Goal: Task Accomplishment & Management: Use online tool/utility

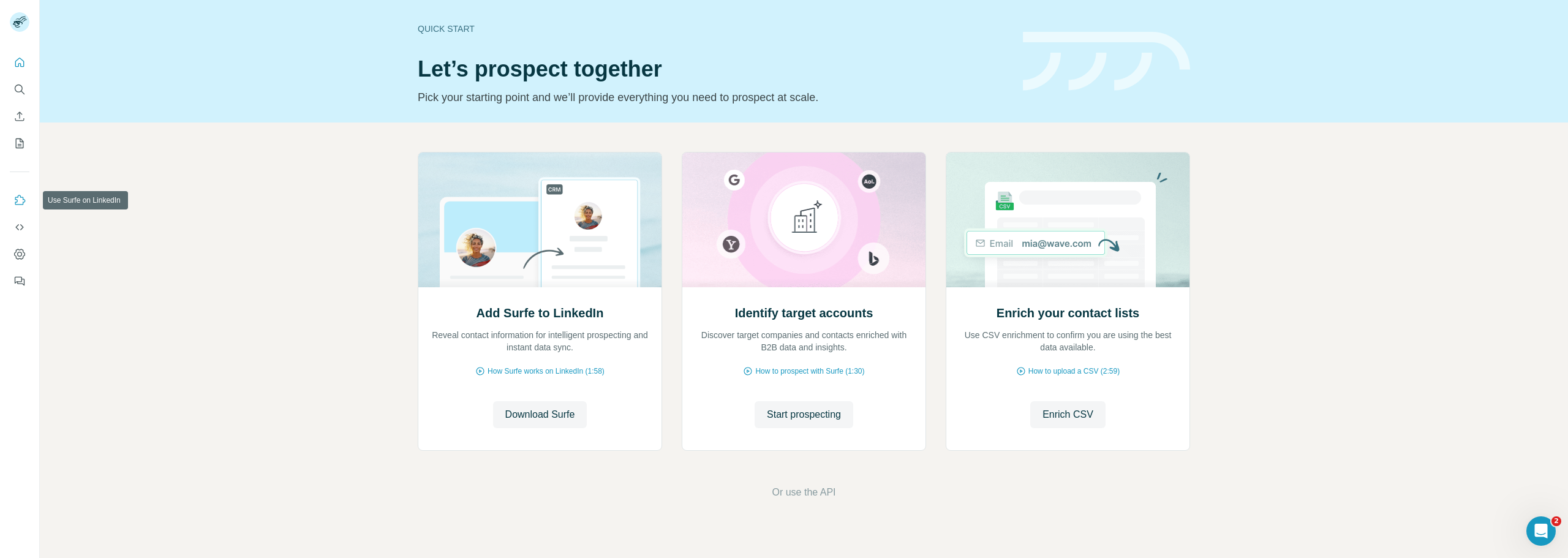
click at [19, 201] on icon "Use Surfe on LinkedIn" at bounding box center [19, 200] width 12 height 12
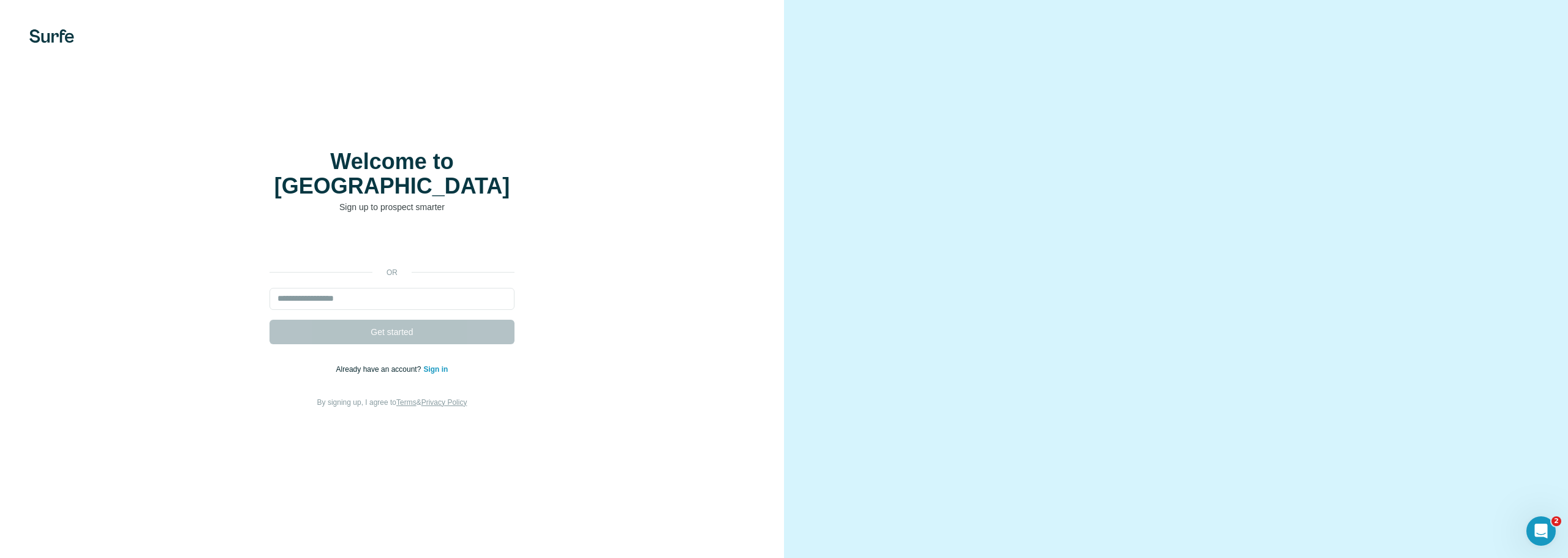
click at [443, 365] on link "Sign in" at bounding box center [435, 370] width 24 height 9
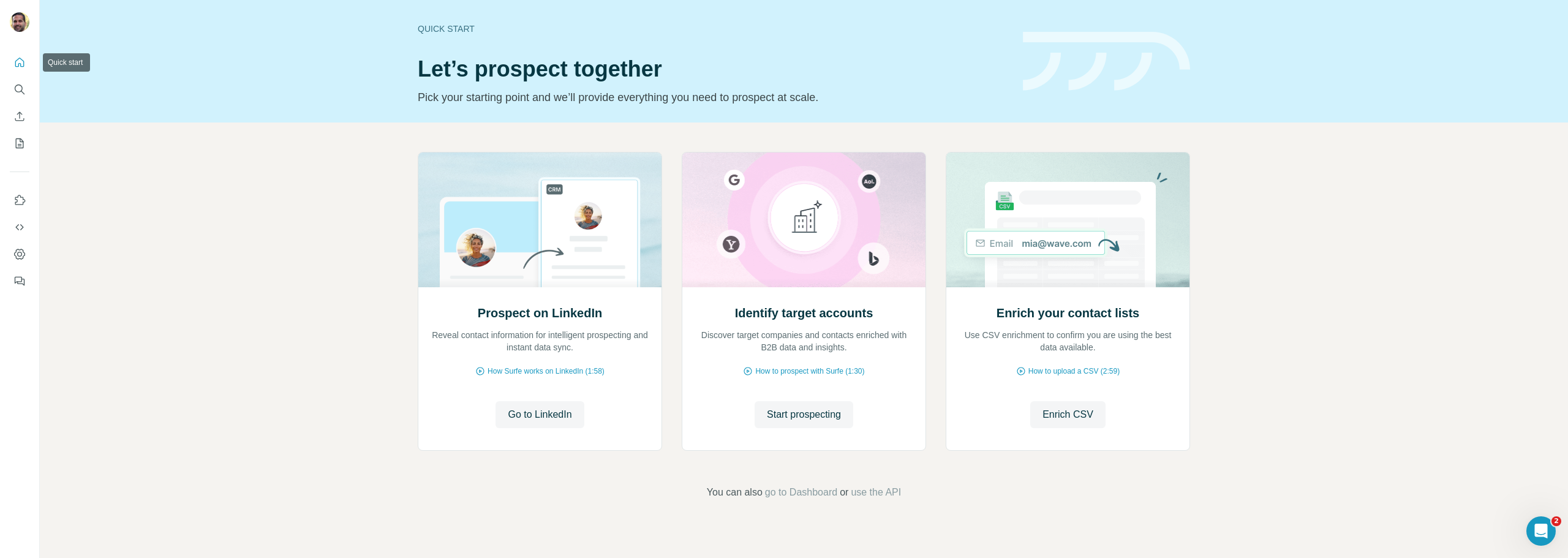
click at [14, 57] on icon "Quick start" at bounding box center [19, 62] width 12 height 12
click at [1058, 370] on span "How to upload a CSV (2:59)" at bounding box center [1074, 371] width 91 height 11
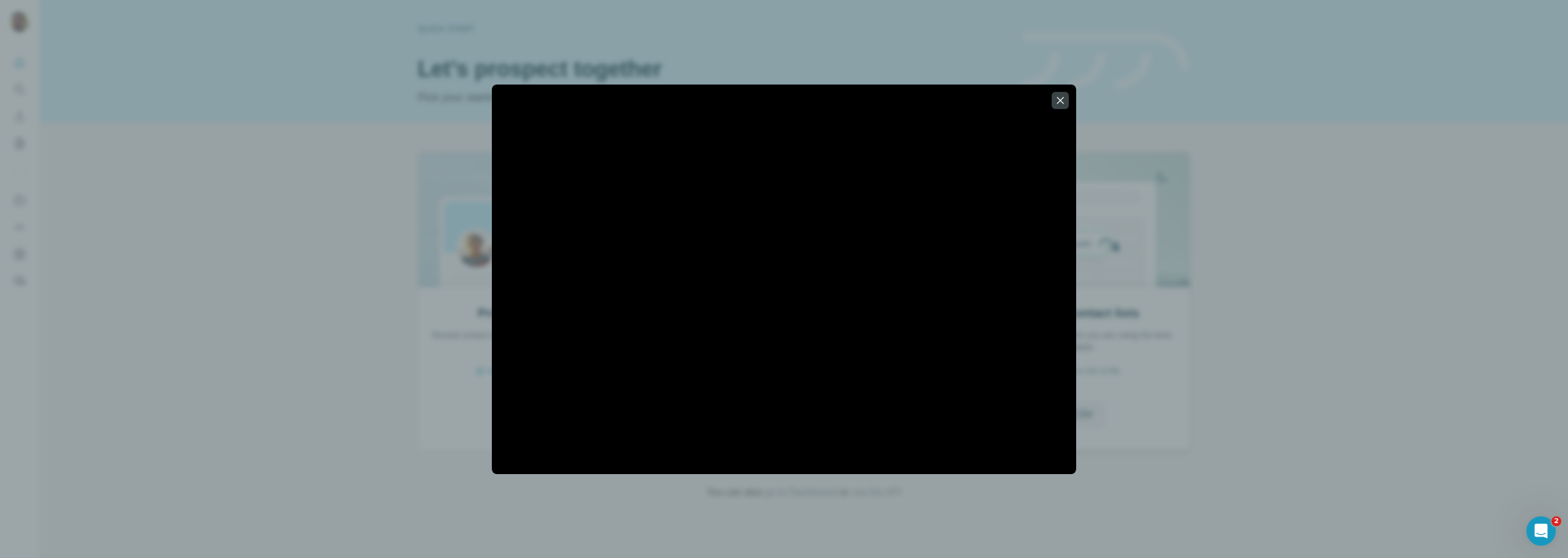
click at [1058, 370] on div at bounding box center [783, 280] width 584 height 365
click at [1063, 96] on icon "button" at bounding box center [1060, 100] width 12 height 12
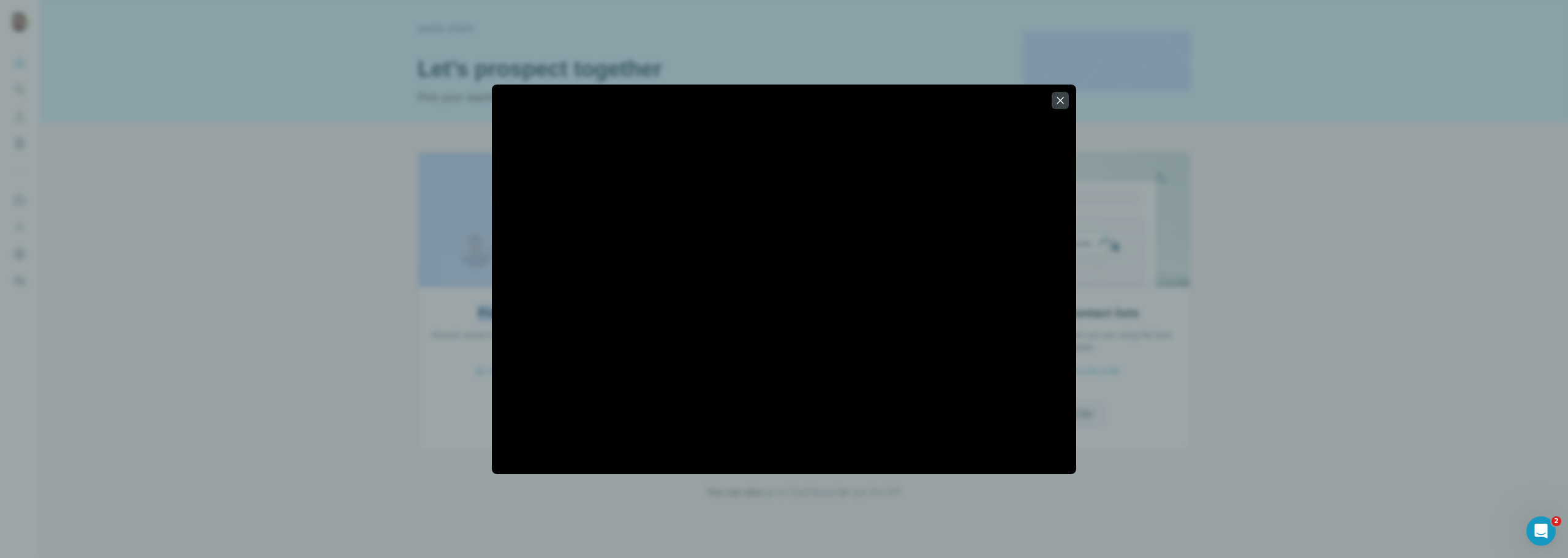
click at [1062, 96] on header "Quick start Let’s prospect together Pick your starting point and we’ll provide …" at bounding box center [803, 61] width 773 height 89
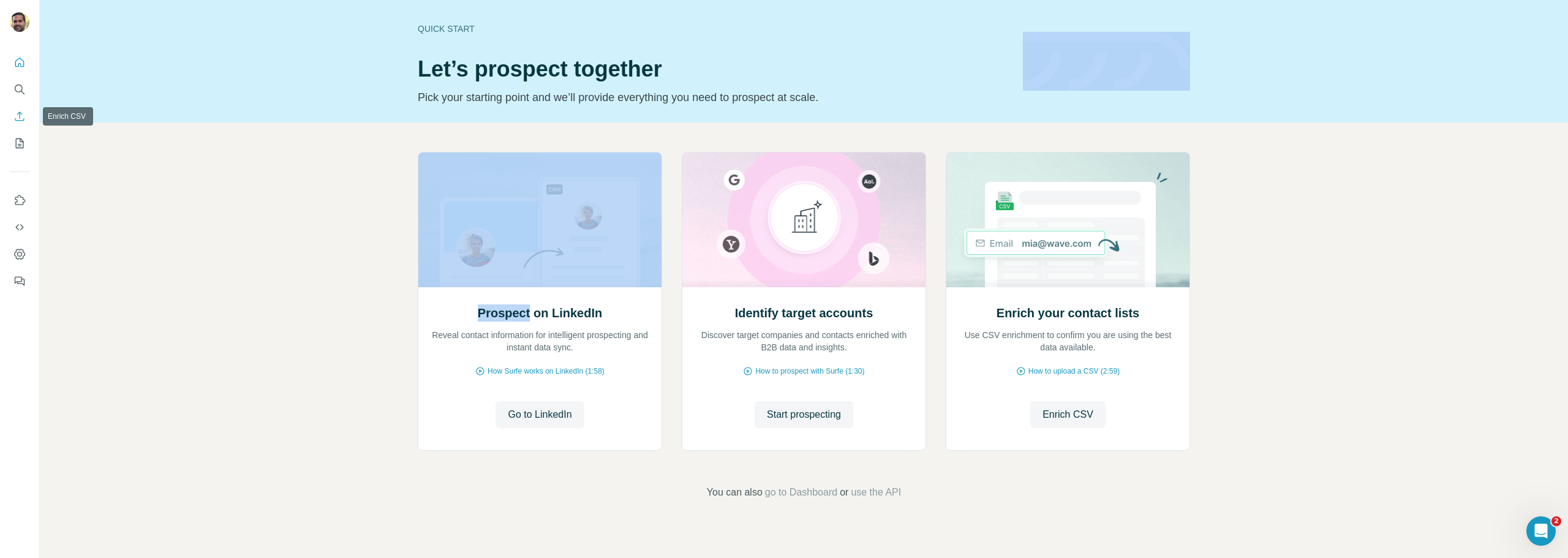
click at [19, 118] on icon "Enrich CSV" at bounding box center [19, 116] width 12 height 12
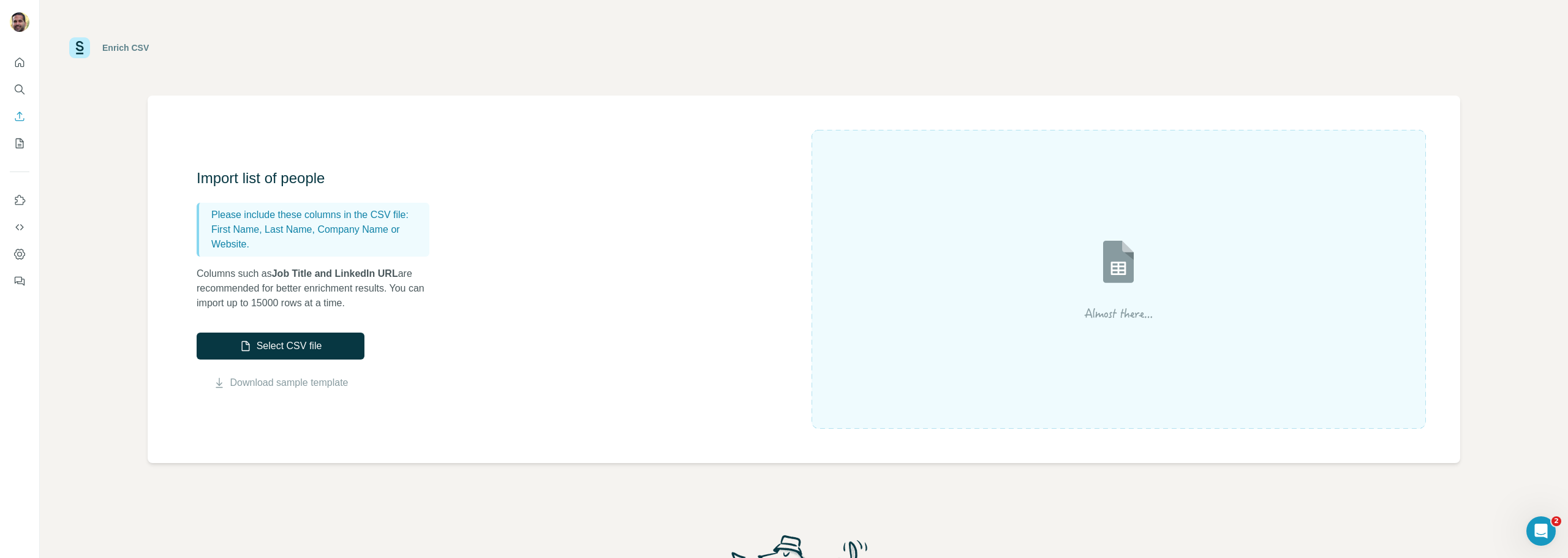
click at [652, 340] on div "Import list of people Please include these columns in the CSV file: First Name,…" at bounding box center [504, 279] width 615 height 222
click at [606, 365] on div "Import list of people Please include these columns in the CSV file: First Name,…" at bounding box center [504, 279] width 615 height 222
click at [1082, 308] on img at bounding box center [1118, 279] width 221 height 147
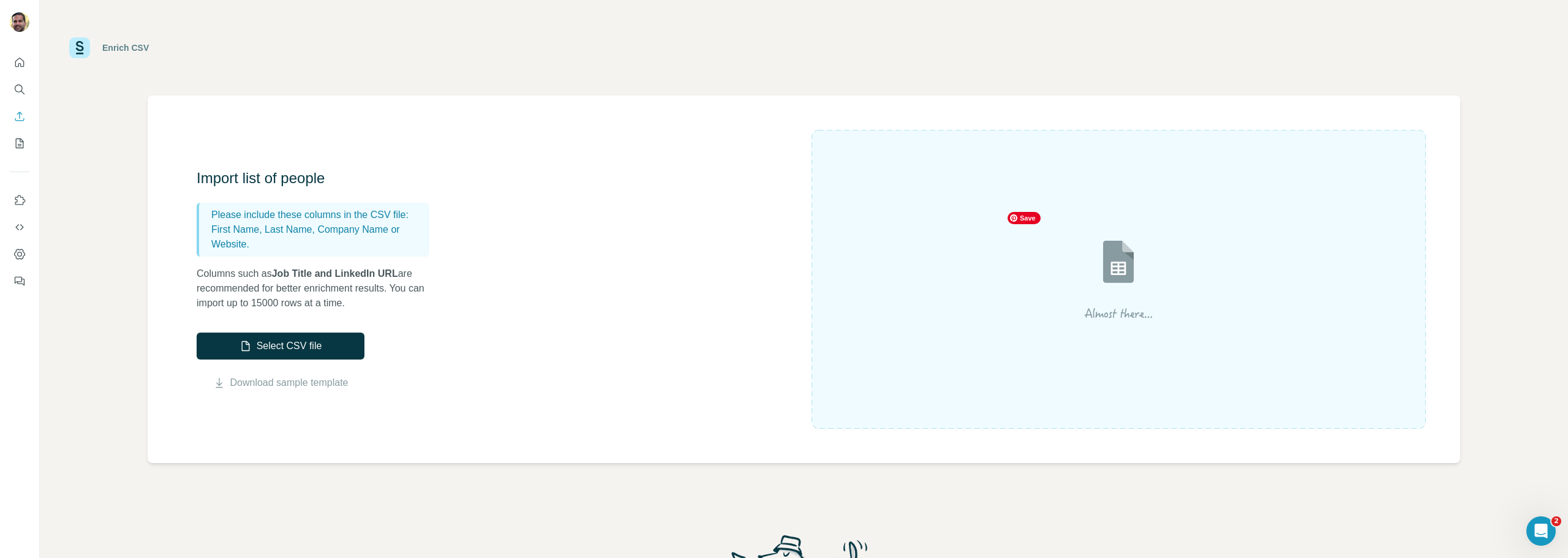
click at [1109, 268] on img at bounding box center [1118, 279] width 221 height 147
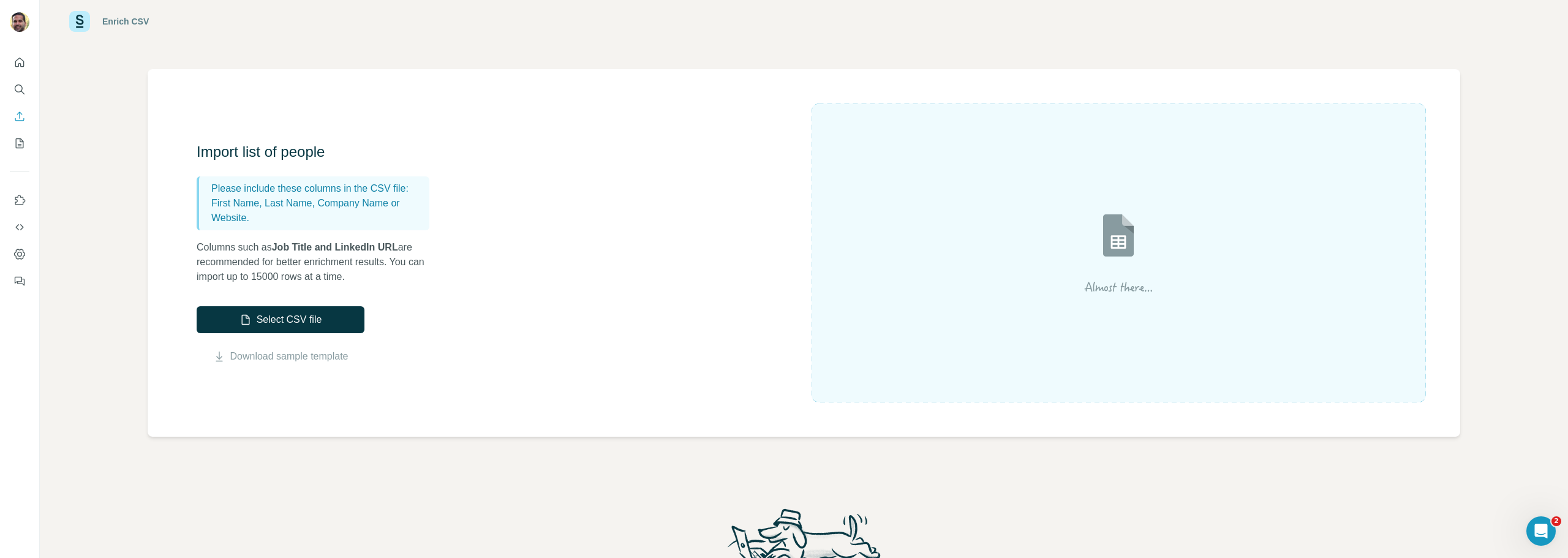
scroll to position [6, 0]
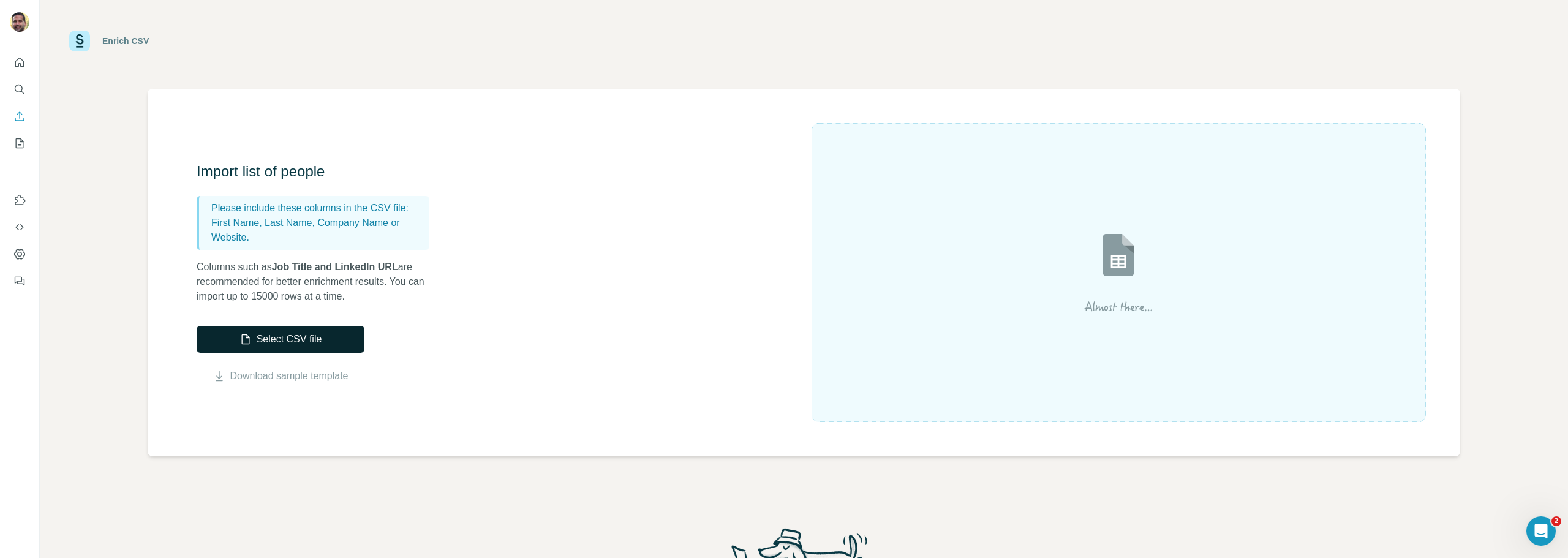
click at [338, 334] on button "Select CSV file" at bounding box center [281, 339] width 168 height 27
click at [1130, 266] on img at bounding box center [1118, 273] width 221 height 147
click at [178, 353] on div "Import list of people Please include these columns in the CSV file: First Name,…" at bounding box center [803, 273] width 1312 height 367
click at [219, 344] on button "Select CSV file" at bounding box center [281, 339] width 168 height 27
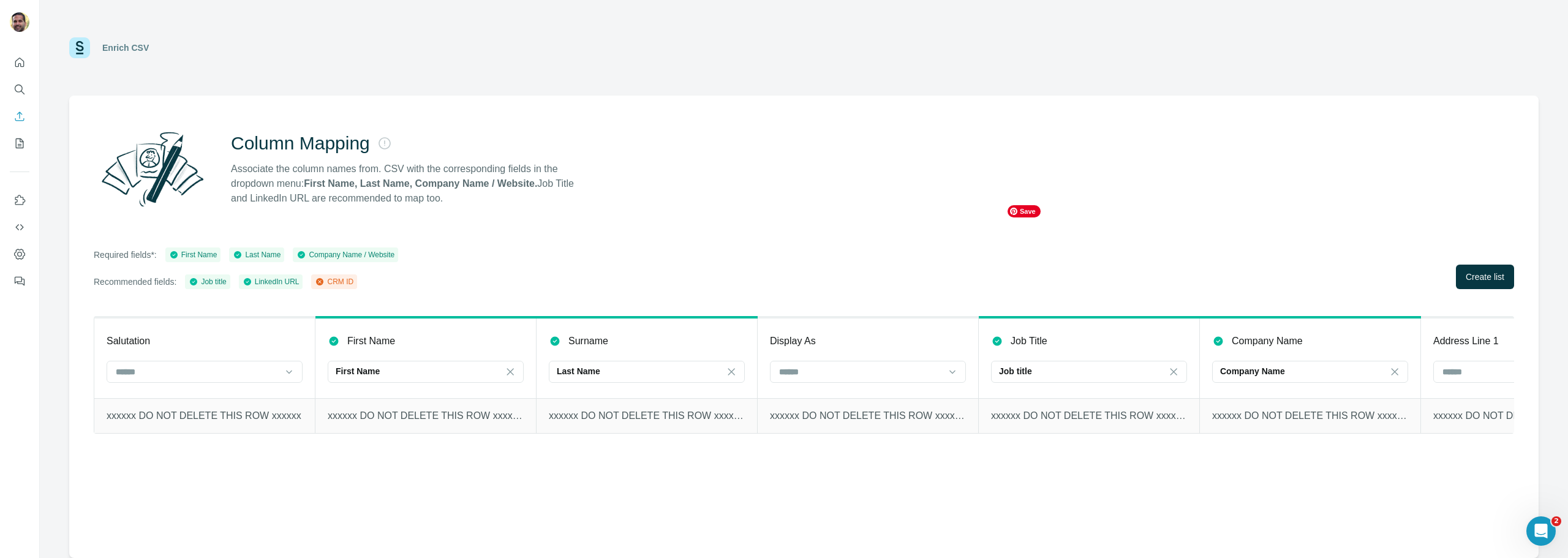
scroll to position [0, 0]
click at [1492, 275] on span "Create list" at bounding box center [1485, 277] width 39 height 12
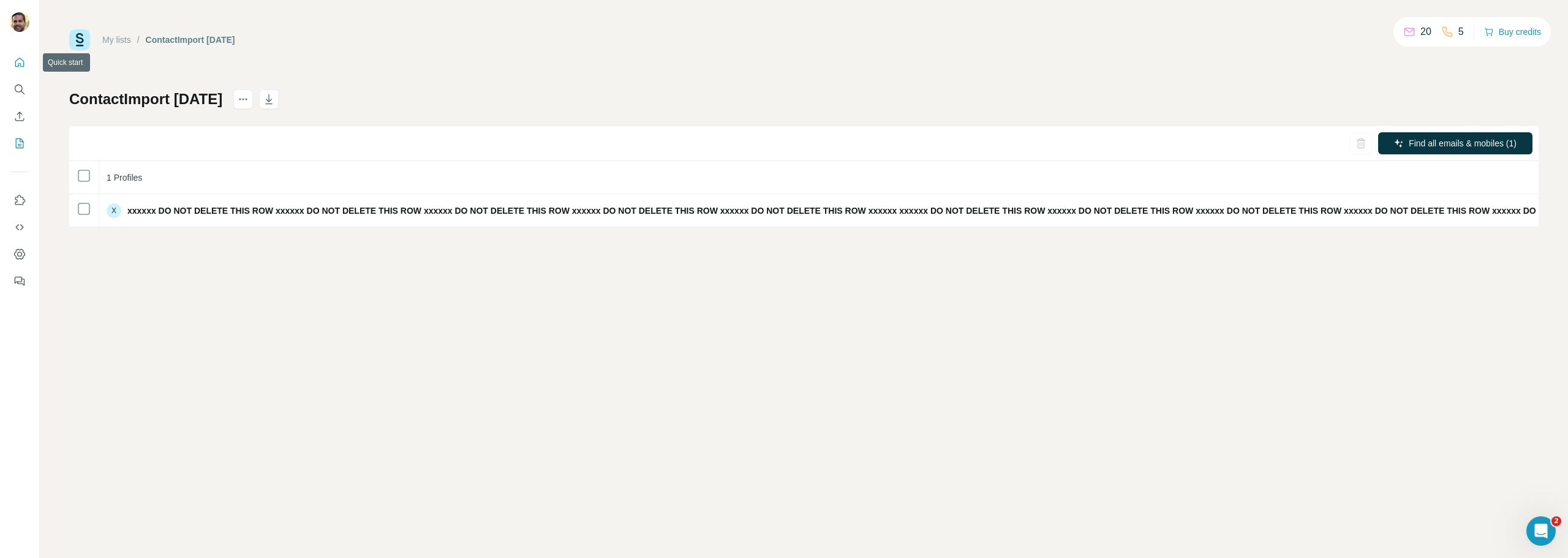
click at [17, 59] on icon "Quick start" at bounding box center [19, 62] width 12 height 12
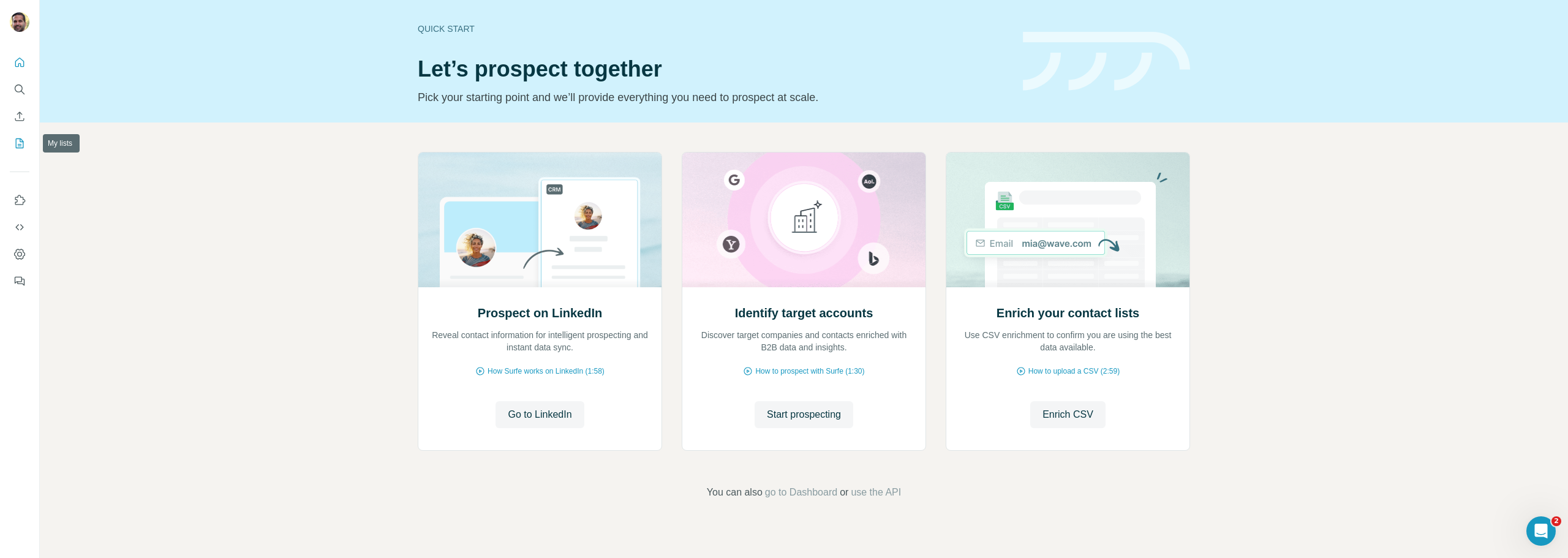
click at [19, 143] on icon "My lists" at bounding box center [19, 143] width 12 height 12
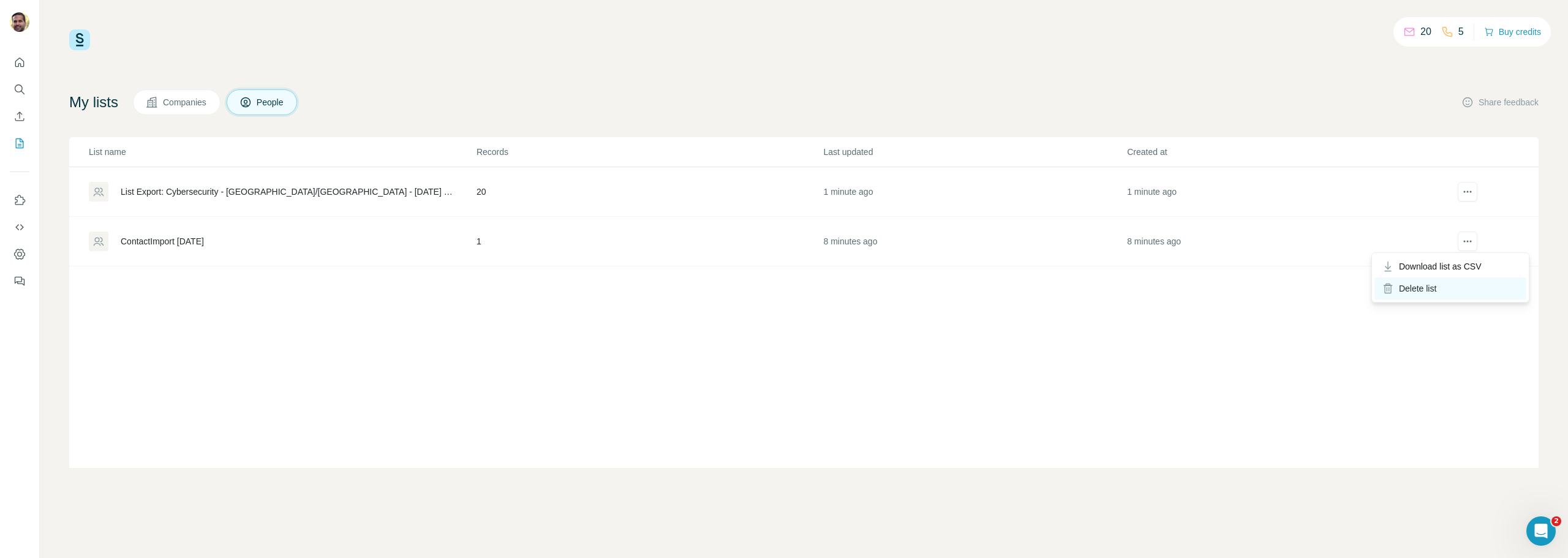
click at [1432, 293] on div "Delete list" at bounding box center [1450, 288] width 152 height 22
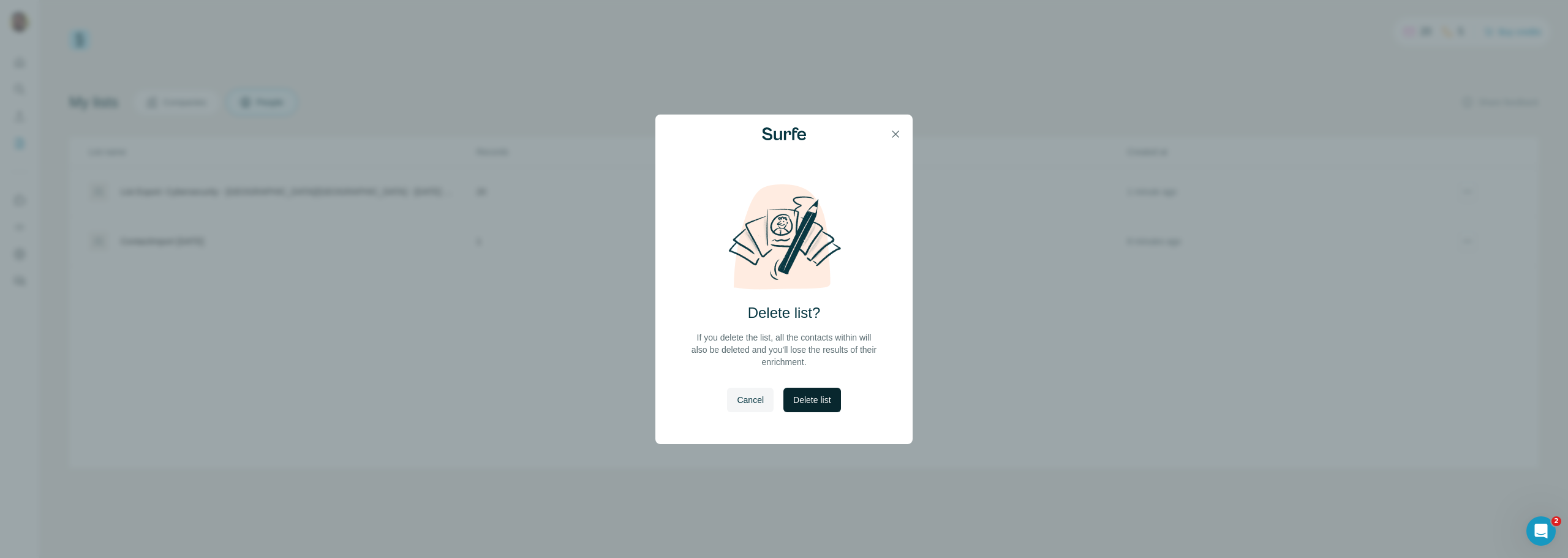
click at [813, 398] on span "Delete list" at bounding box center [812, 400] width 37 height 12
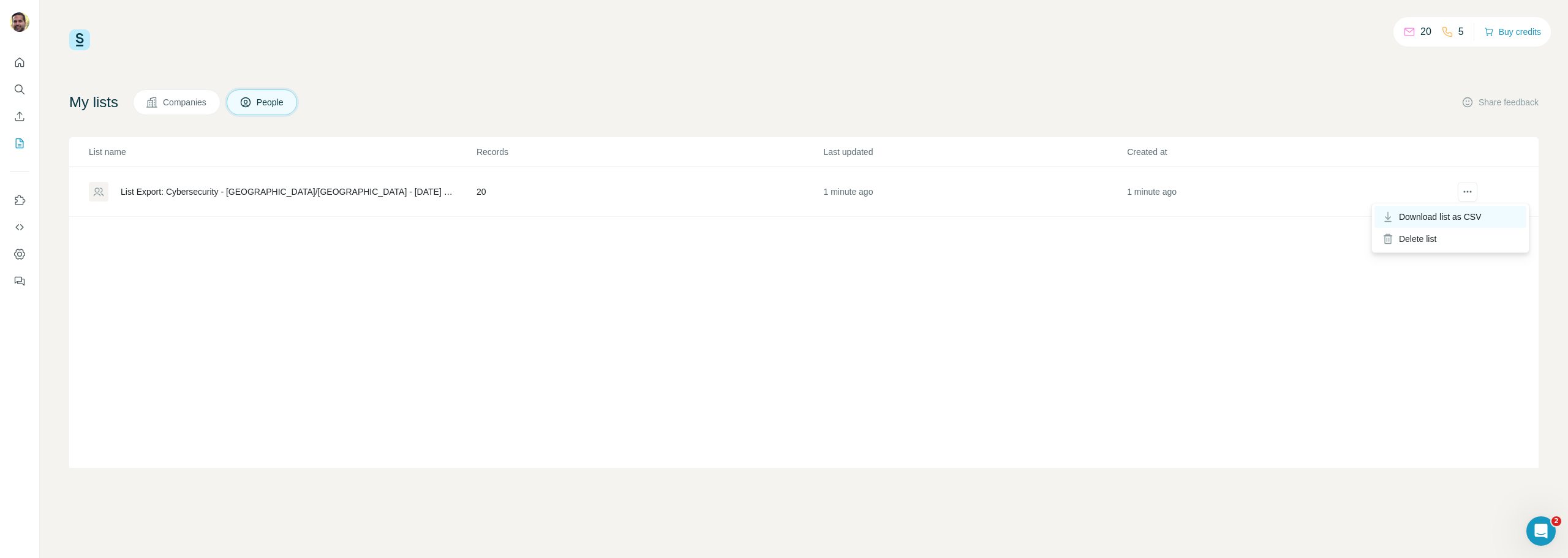
click at [1442, 213] on span "Download list as CSV" at bounding box center [1440, 216] width 83 height 12
click at [1449, 214] on span "Download list as CSV" at bounding box center [1440, 216] width 83 height 12
